Goal: Information Seeking & Learning: Learn about a topic

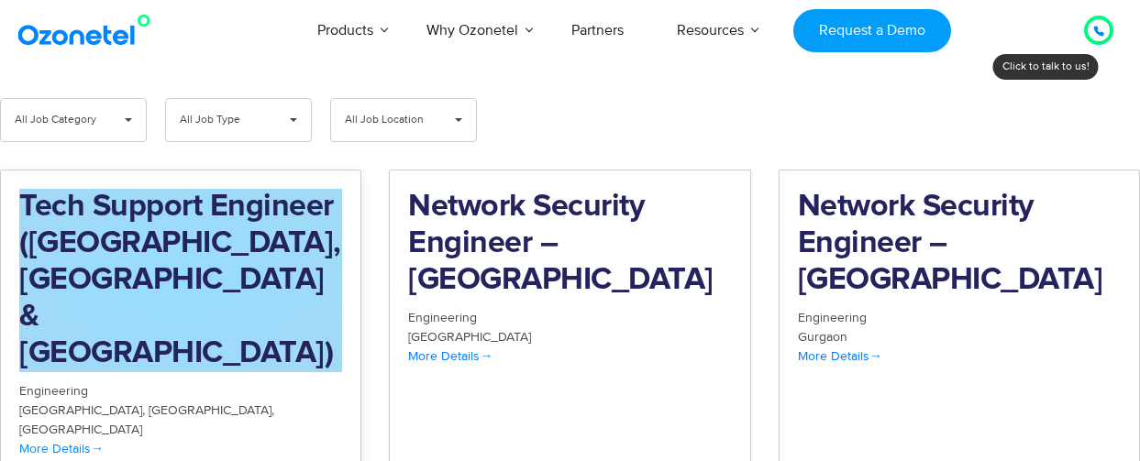
click at [251, 228] on h2 "Tech Support Engineer ([GEOGRAPHIC_DATA], [GEOGRAPHIC_DATA] & [GEOGRAPHIC_DATA])" at bounding box center [180, 280] width 323 height 183
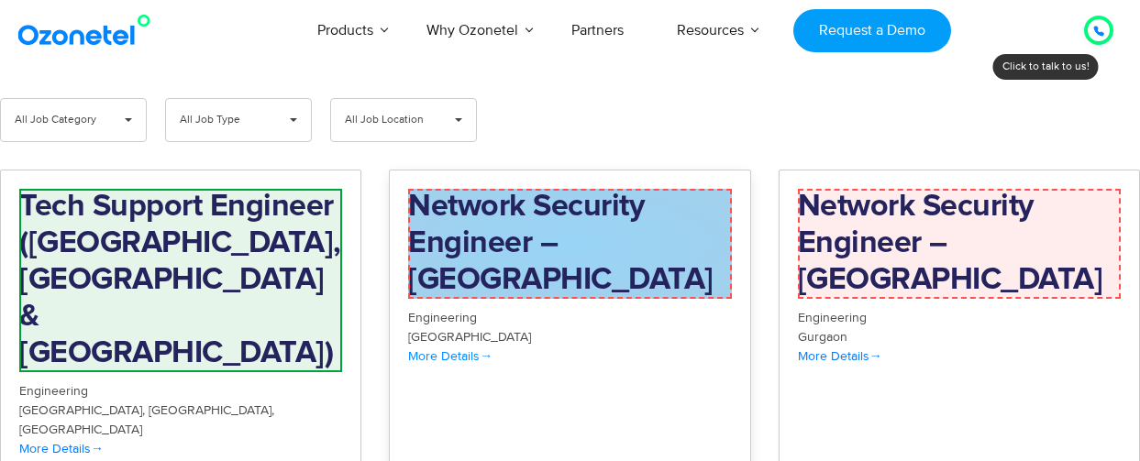
click at [479, 221] on h2 "Network Security Engineer – Hyderabad" at bounding box center [569, 244] width 323 height 110
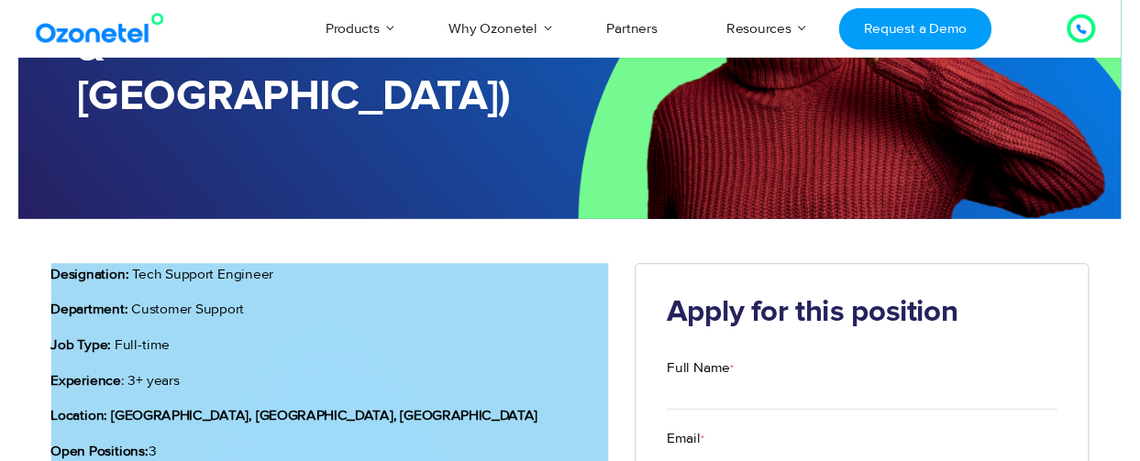
scroll to position [92, 0]
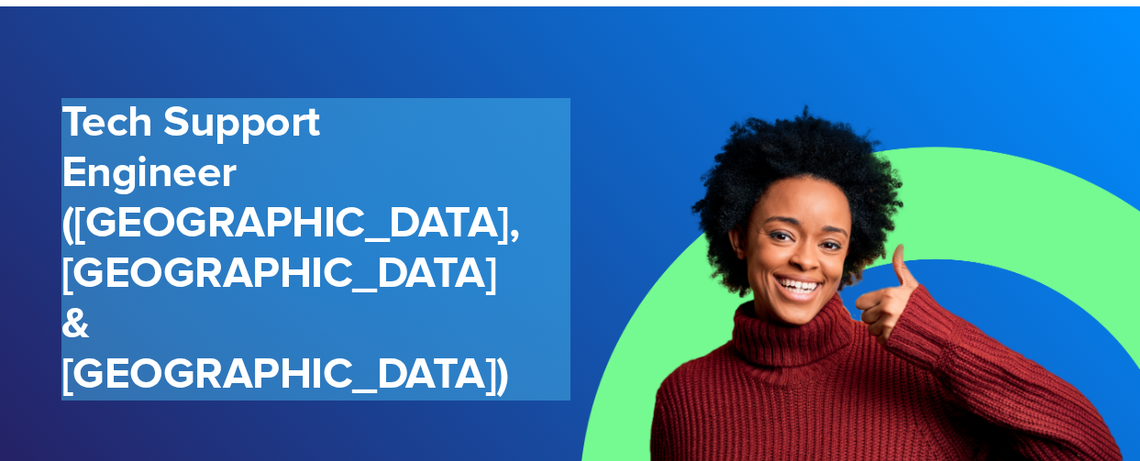
click at [283, 115] on h1 "Tech Support Engineer ([GEOGRAPHIC_DATA], [GEOGRAPHIC_DATA] & [GEOGRAPHIC_DATA])" at bounding box center [315, 249] width 509 height 303
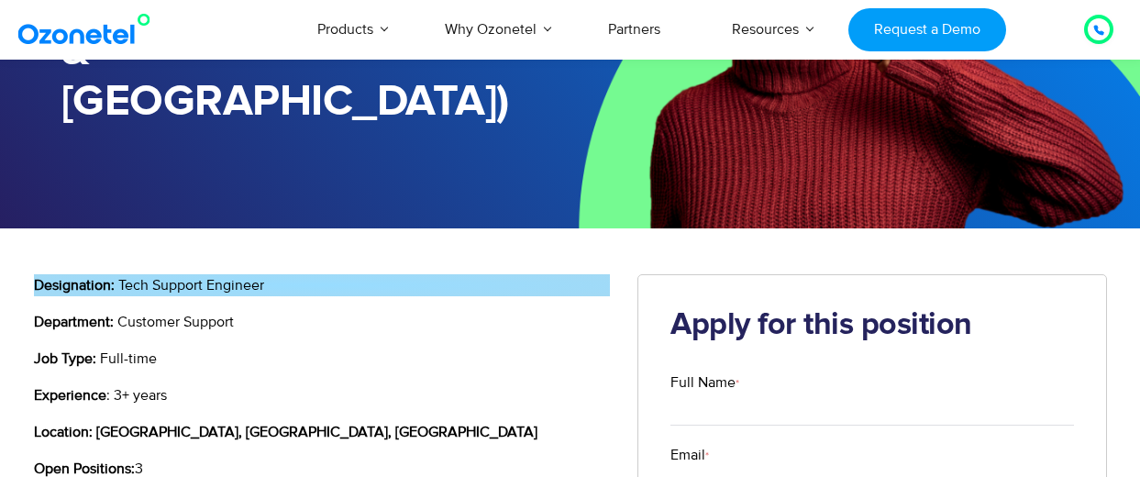
scroll to position [367, 0]
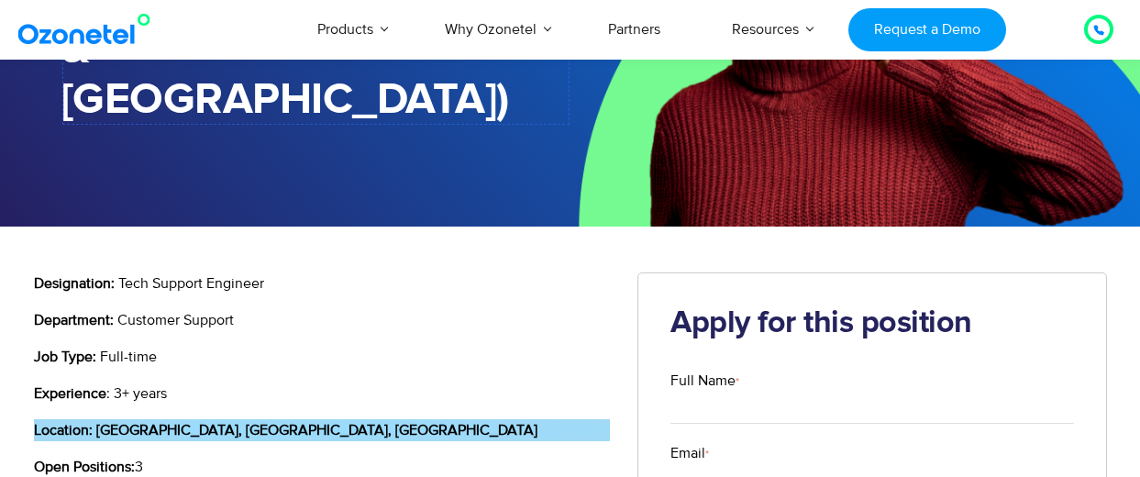
click at [176, 419] on p "Location: [GEOGRAPHIC_DATA], [GEOGRAPHIC_DATA], [GEOGRAPHIC_DATA]" at bounding box center [322, 430] width 577 height 22
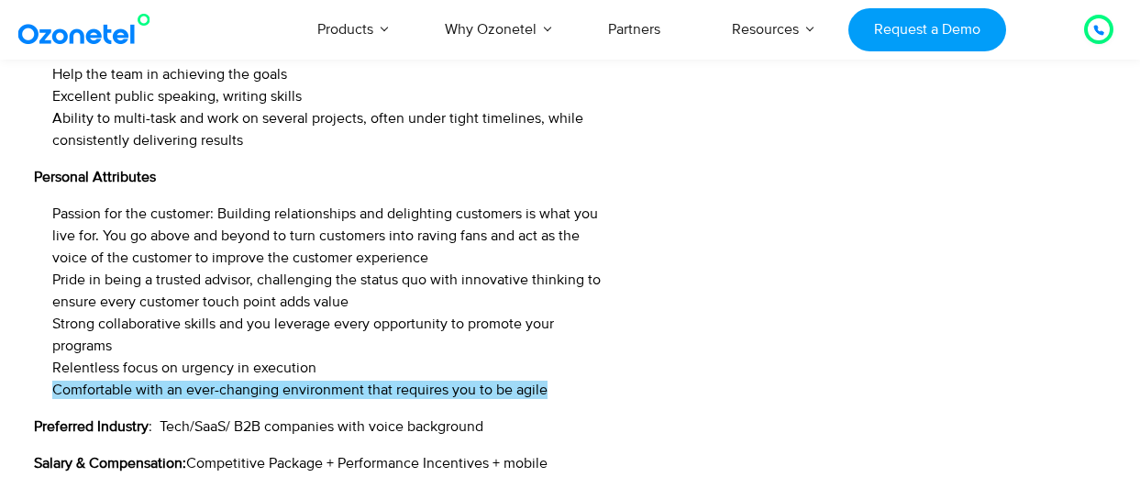
scroll to position [3027, 0]
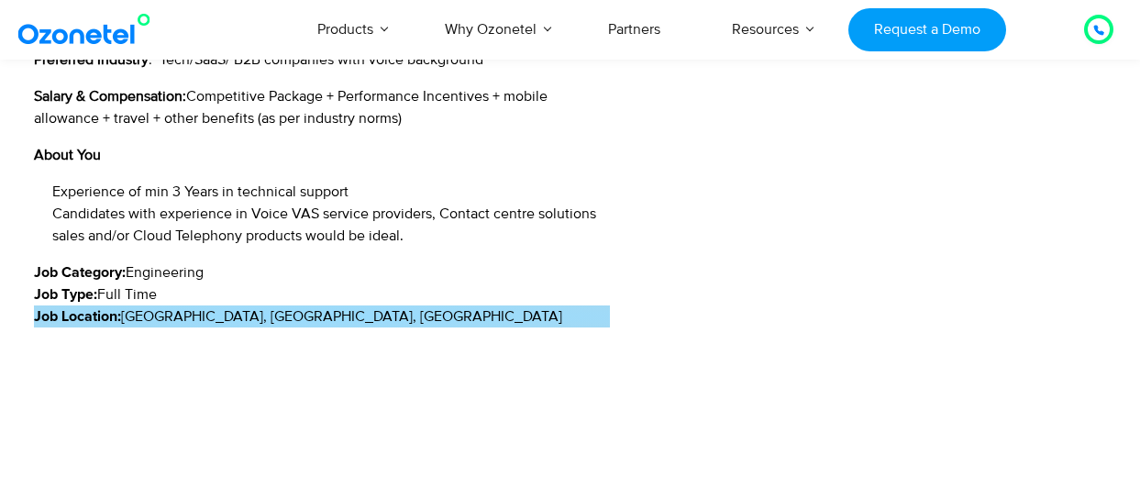
click at [350, 305] on div "Job Location: [GEOGRAPHIC_DATA] [GEOGRAPHIC_DATA] [GEOGRAPHIC_DATA]" at bounding box center [322, 316] width 577 height 22
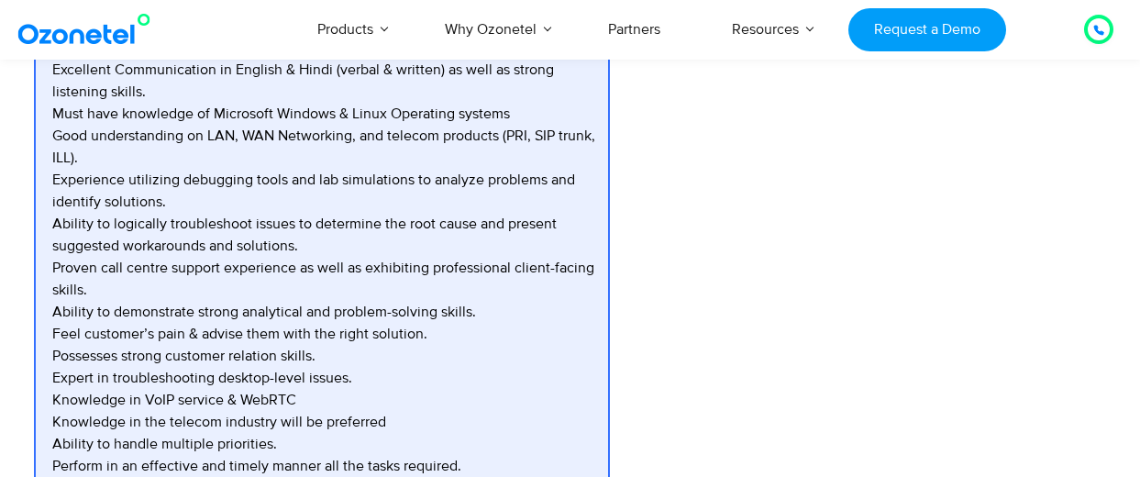
scroll to position [1564, 0]
